Goal: Browse casually

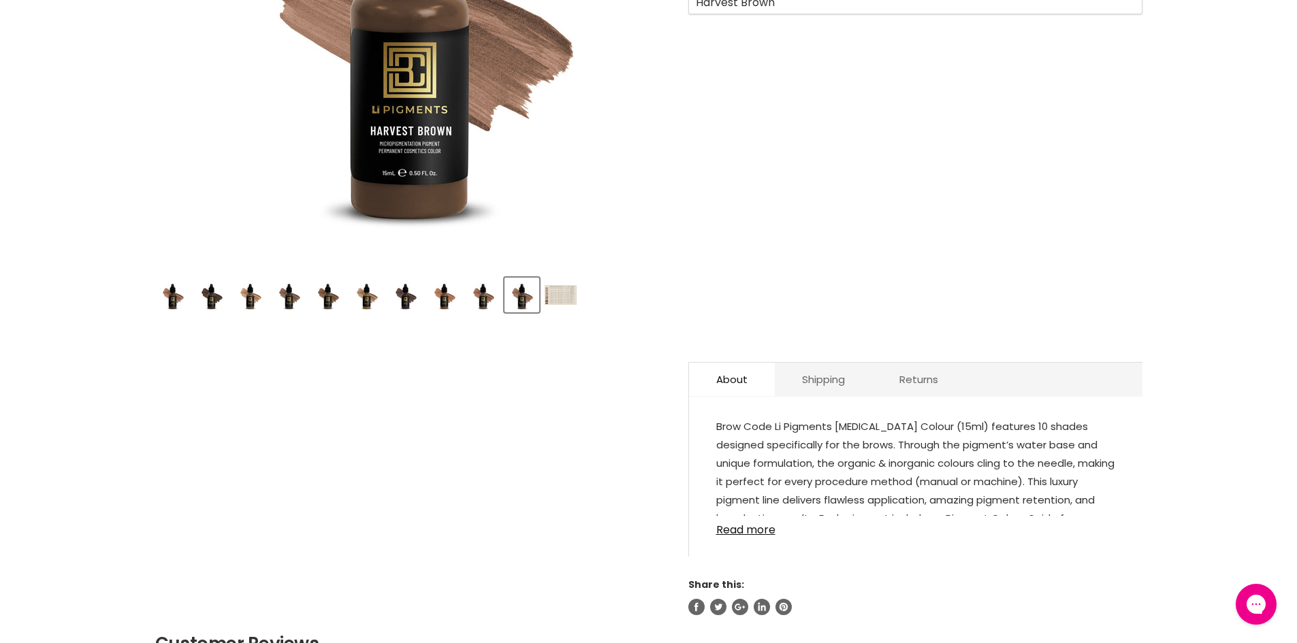
click at [564, 297] on img "Product thumbnails" at bounding box center [561, 295] width 32 height 20
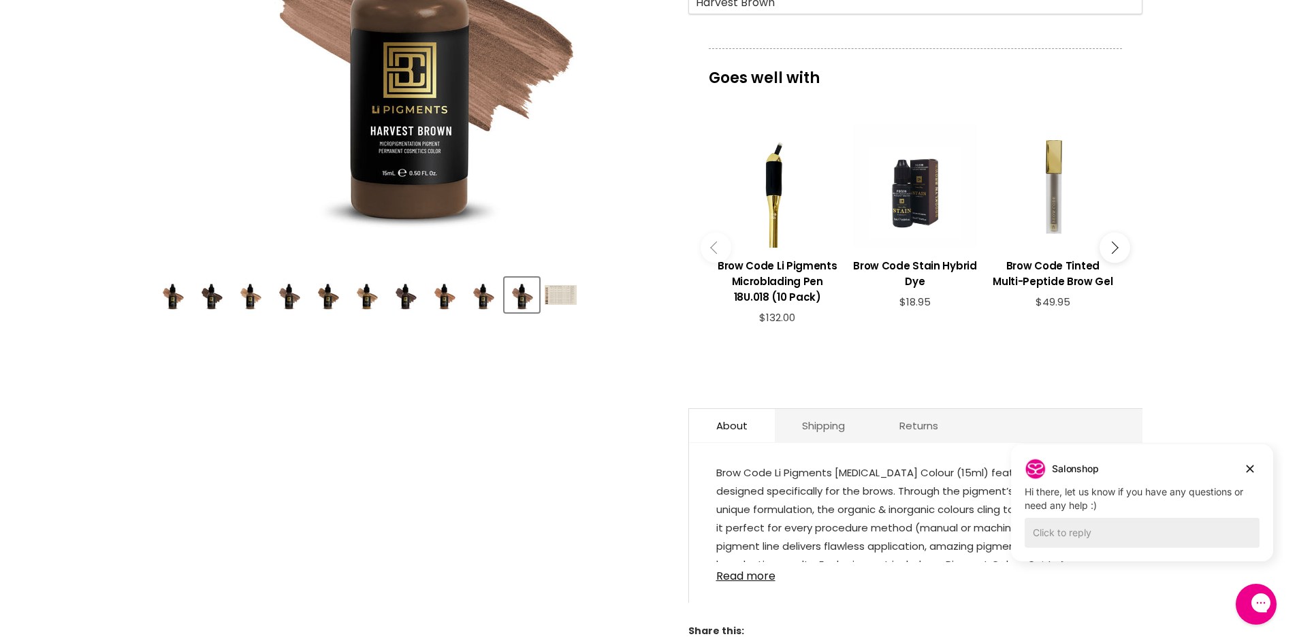
click at [558, 302] on img "Product thumbnails" at bounding box center [561, 295] width 32 height 20
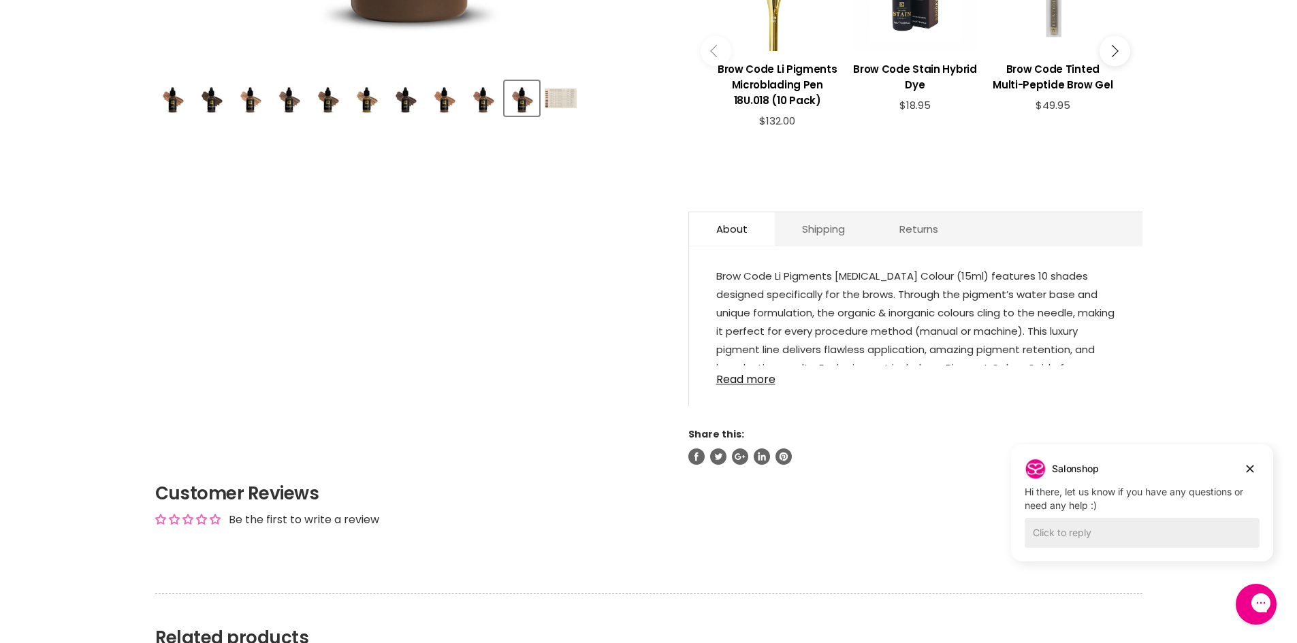
scroll to position [545, 0]
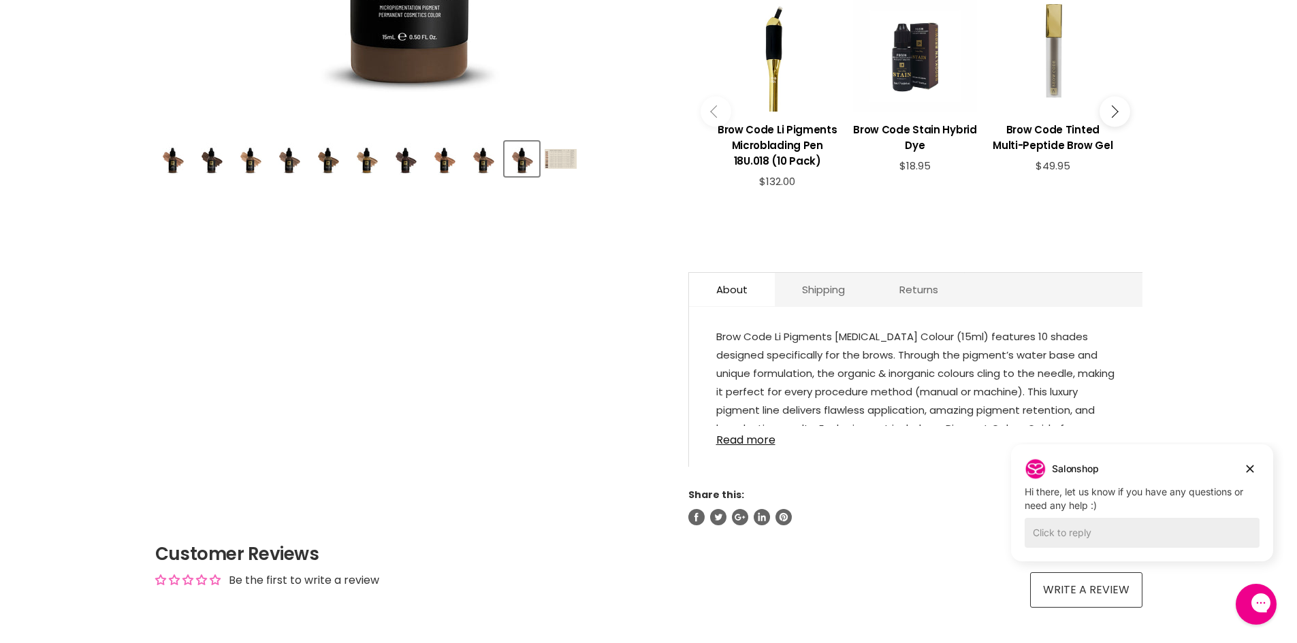
click at [555, 165] on img "Product thumbnails" at bounding box center [561, 159] width 32 height 20
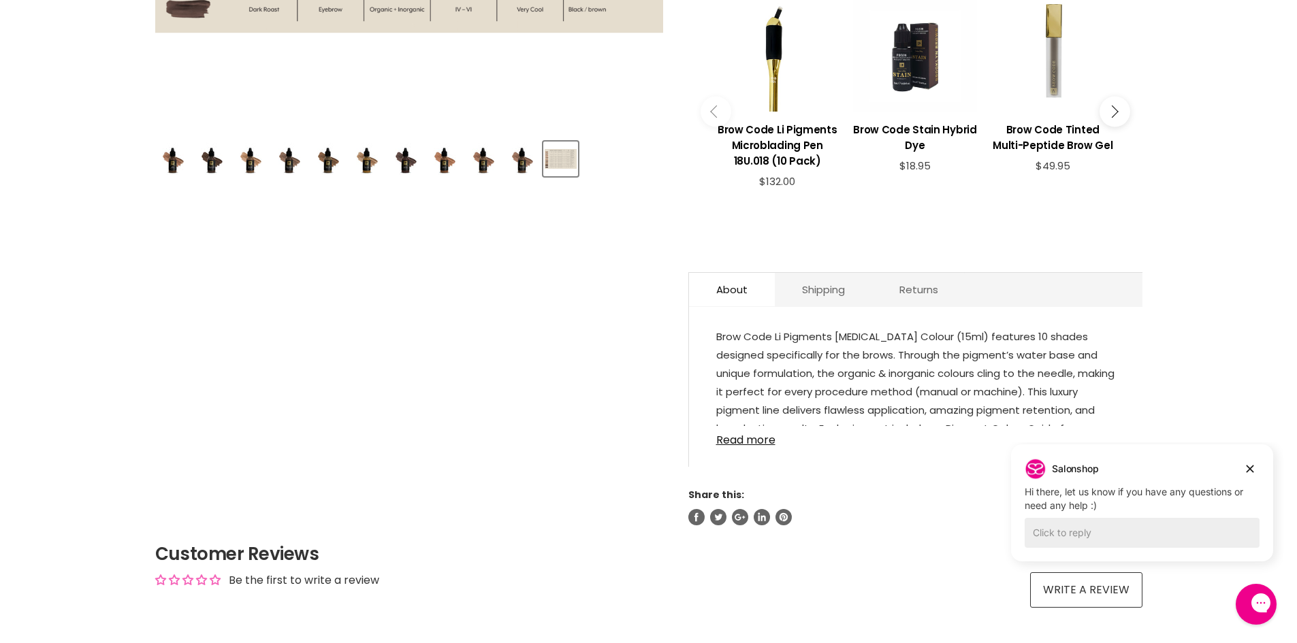
click at [555, 165] on img "Product thumbnails" at bounding box center [561, 159] width 32 height 20
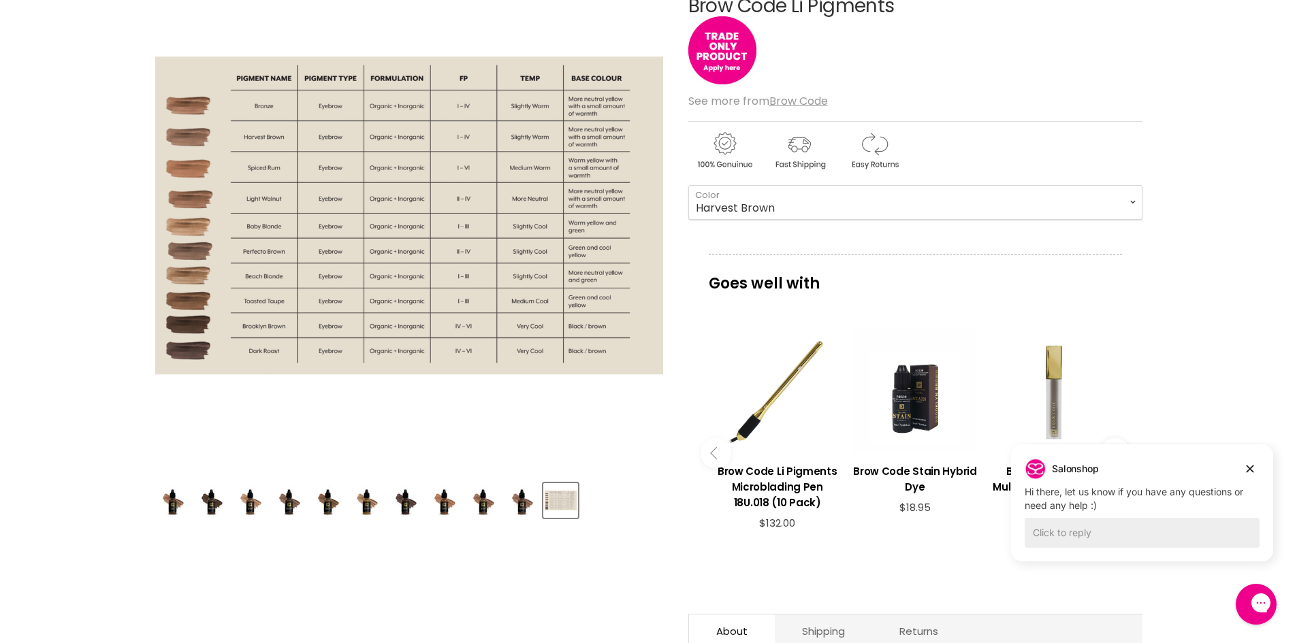
scroll to position [204, 0]
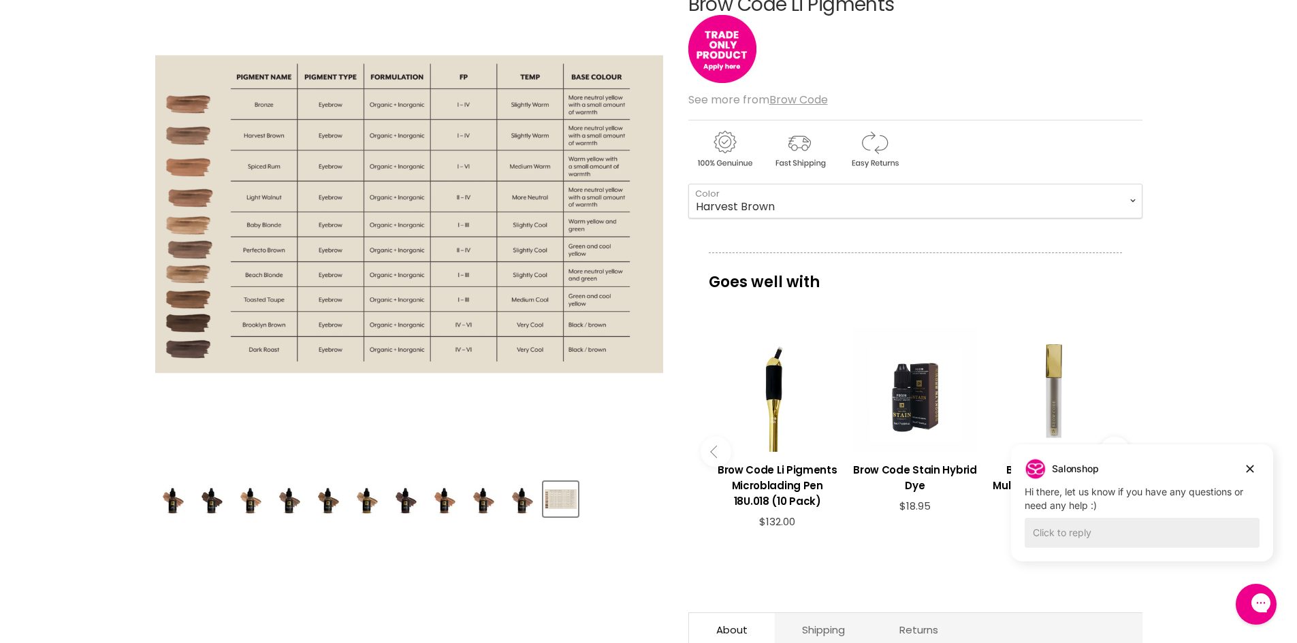
click at [521, 498] on img "Product thumbnails" at bounding box center [522, 499] width 32 height 32
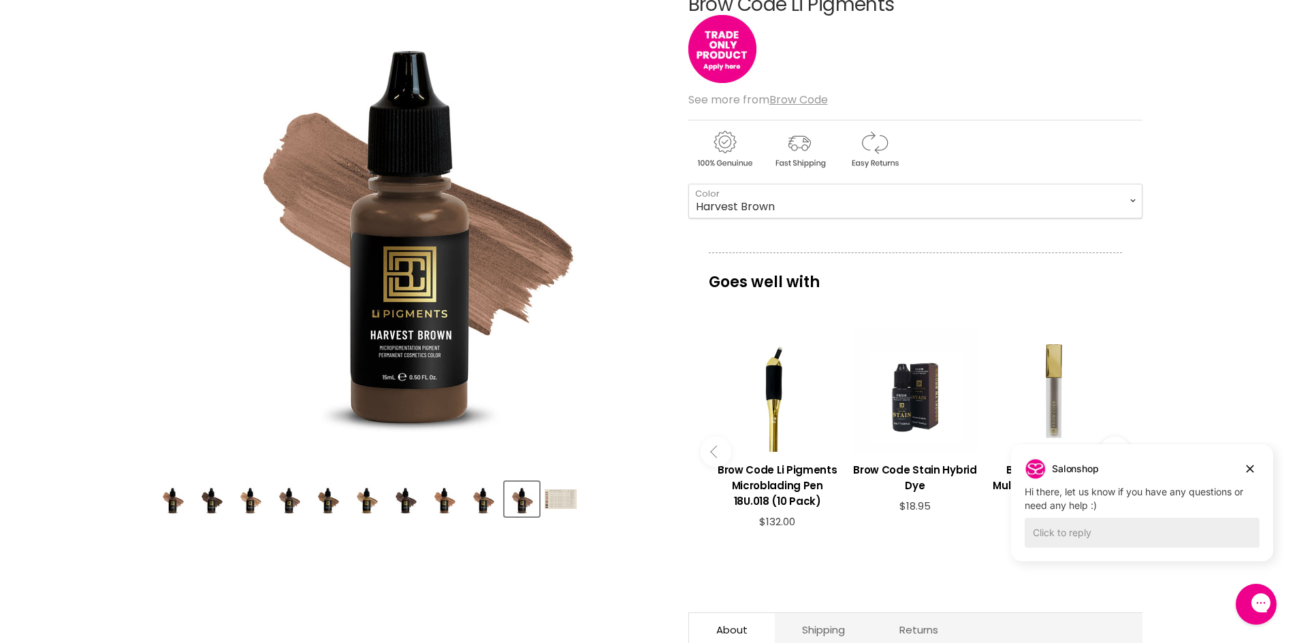
click at [474, 499] on img "Product thumbnails" at bounding box center [483, 499] width 32 height 32
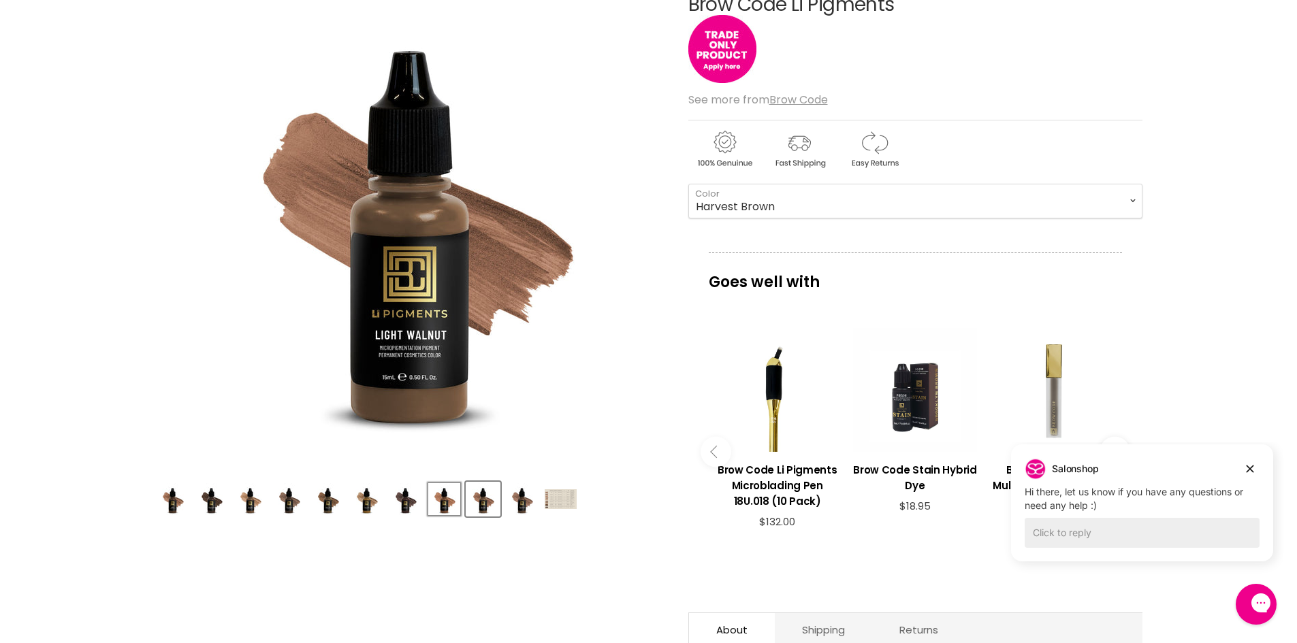
click at [427, 498] on button "Product thumbnails" at bounding box center [444, 499] width 35 height 35
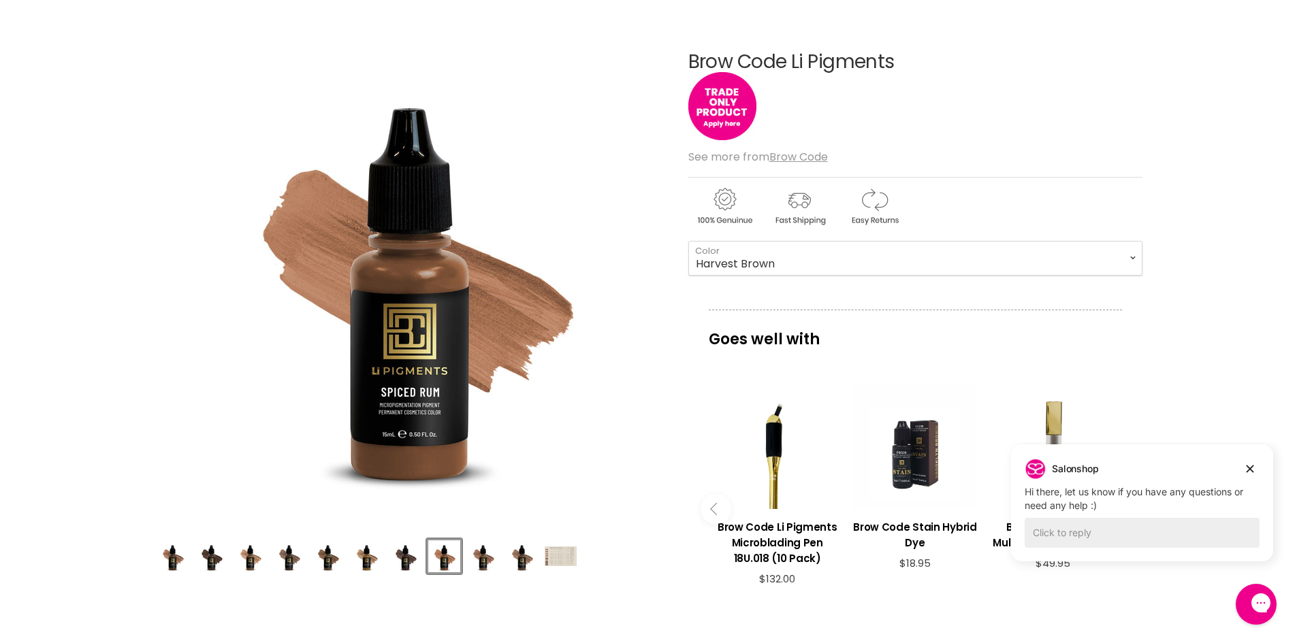
scroll to position [68, 0]
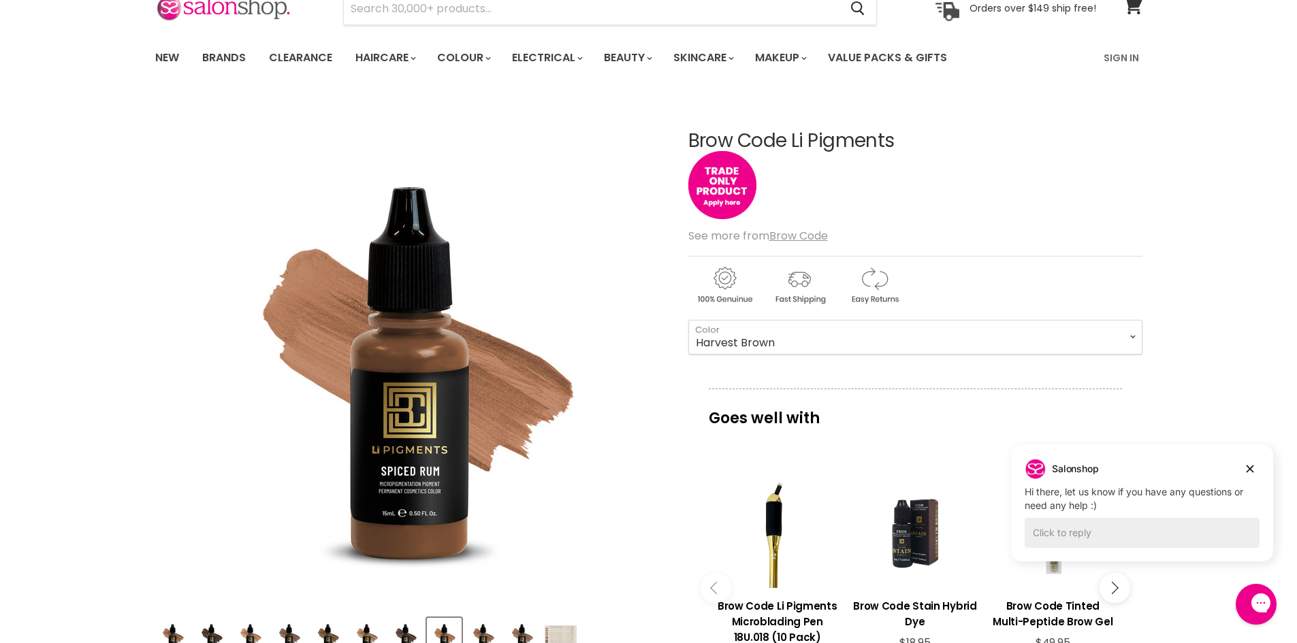
click at [556, 627] on img "Product thumbnails" at bounding box center [561, 636] width 32 height 20
